Goal: Information Seeking & Learning: Learn about a topic

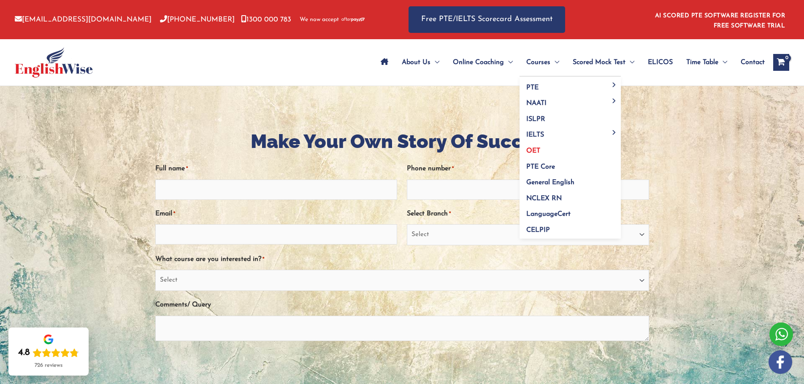
click at [528, 148] on span "OET" at bounding box center [533, 151] width 14 height 7
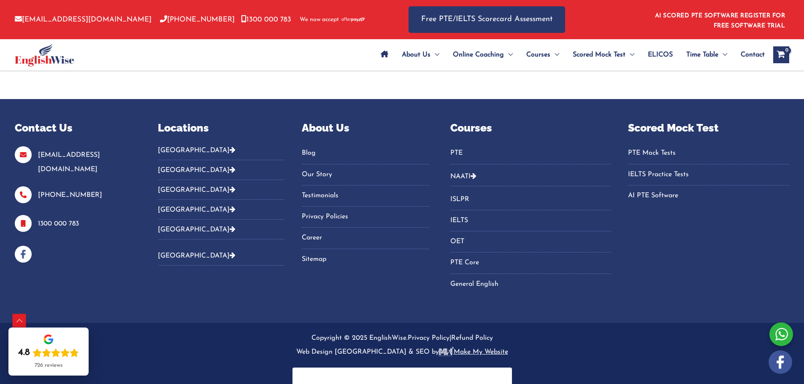
scroll to position [3648, 0]
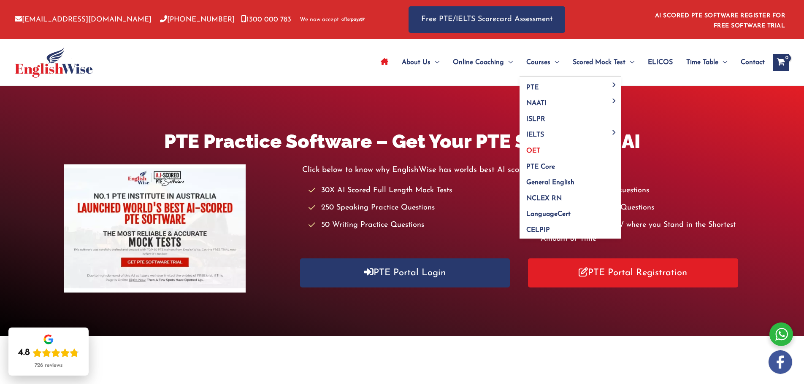
click at [542, 147] on link "OET" at bounding box center [569, 148] width 101 height 16
